Goal: Check status: Check status

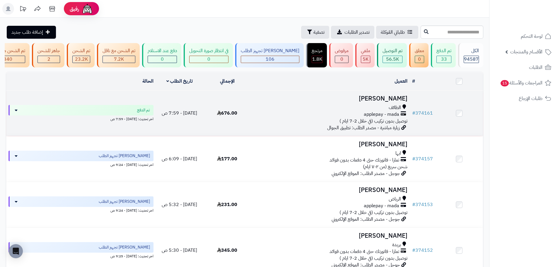
drag, startPoint x: 347, startPoint y: 113, endPoint x: 347, endPoint y: 110, distance: 3.2
click at [347, 111] on div "الطائف" at bounding box center [331, 107] width 154 height 7
